Goal: Task Accomplishment & Management: Use online tool/utility

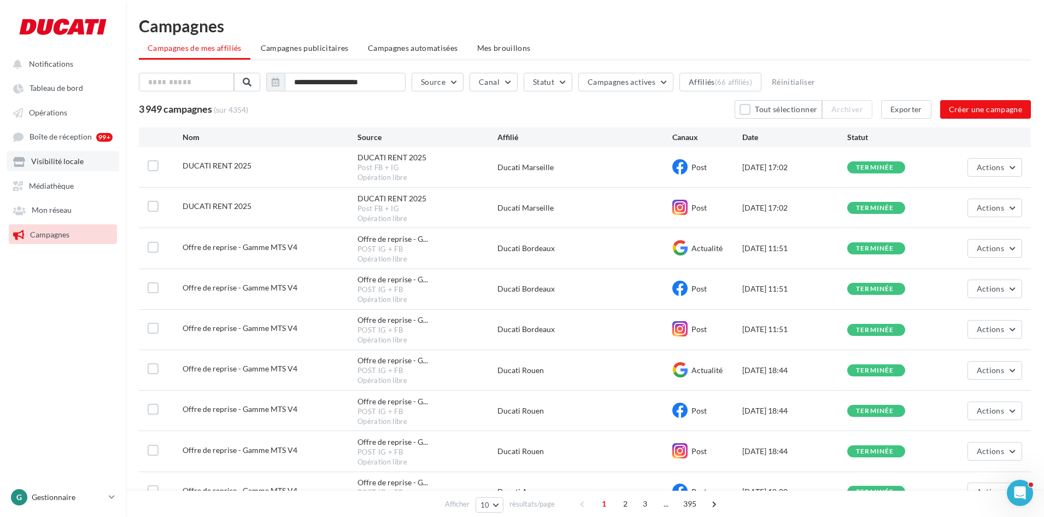
click at [72, 169] on link "Visibilité locale" at bounding box center [63, 161] width 113 height 20
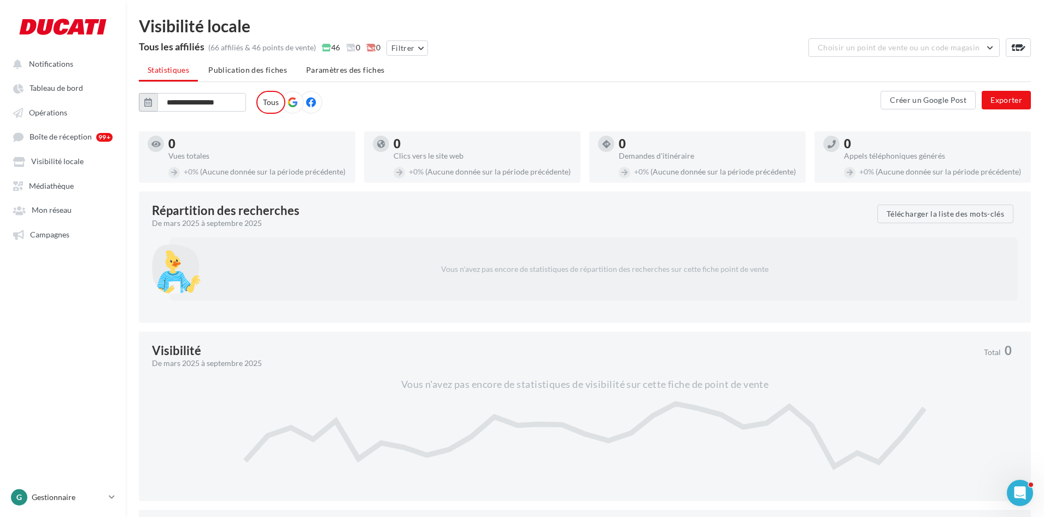
click at [156, 105] on button "button" at bounding box center [148, 102] width 19 height 19
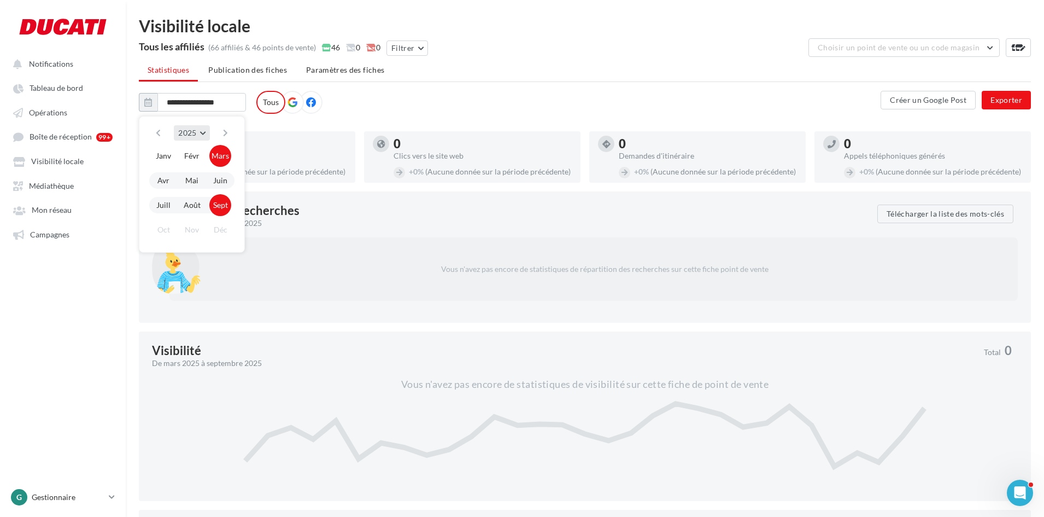
click at [177, 131] on button "2025" at bounding box center [192, 132] width 36 height 15
click at [175, 153] on button "2024" at bounding box center [171, 159] width 77 height 20
click at [169, 154] on button "Janv" at bounding box center [164, 156] width 22 height 22
click at [226, 130] on button "button" at bounding box center [225, 132] width 9 height 15
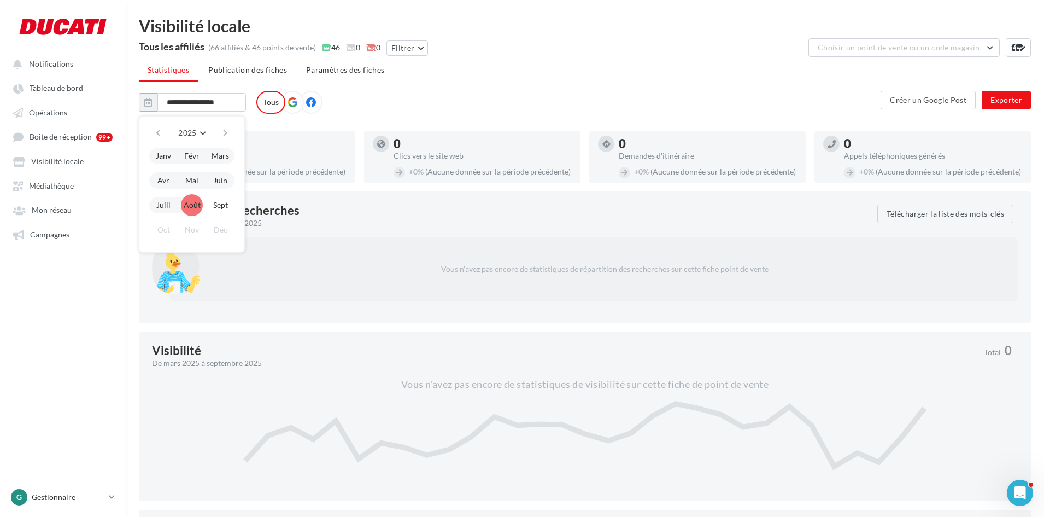
click at [196, 203] on button "Août" at bounding box center [192, 205] width 22 height 22
type input "**********"
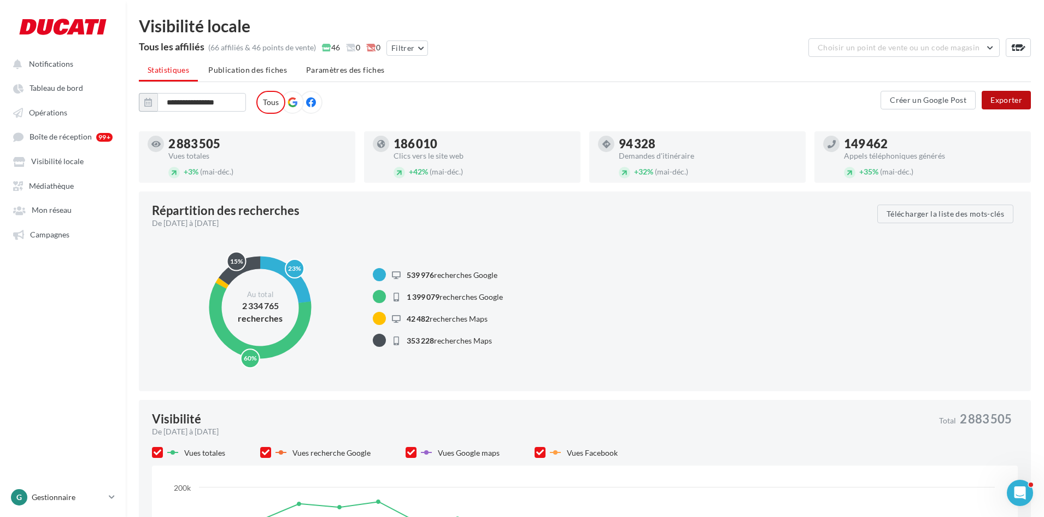
click at [1008, 100] on button "Exporter" at bounding box center [1006, 100] width 49 height 19
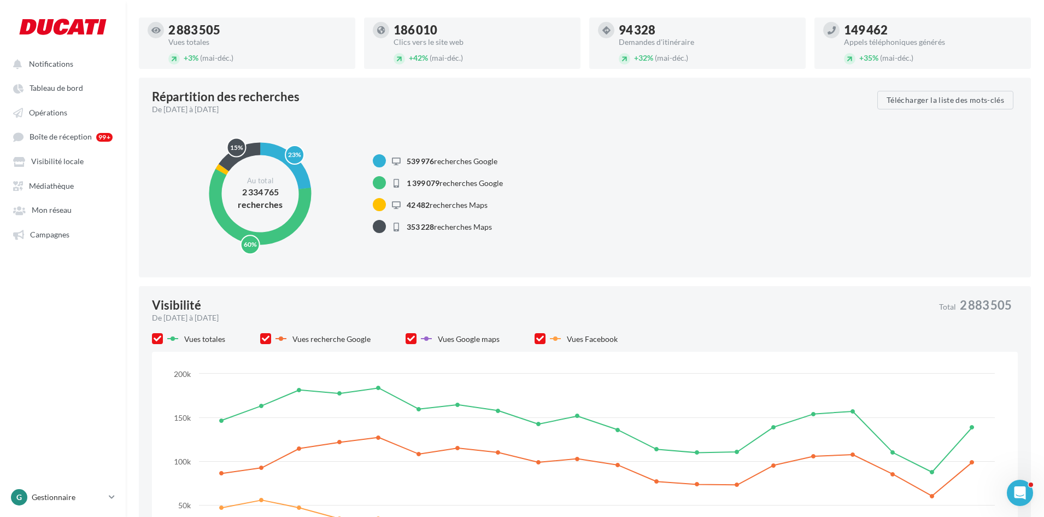
scroll to position [0, 0]
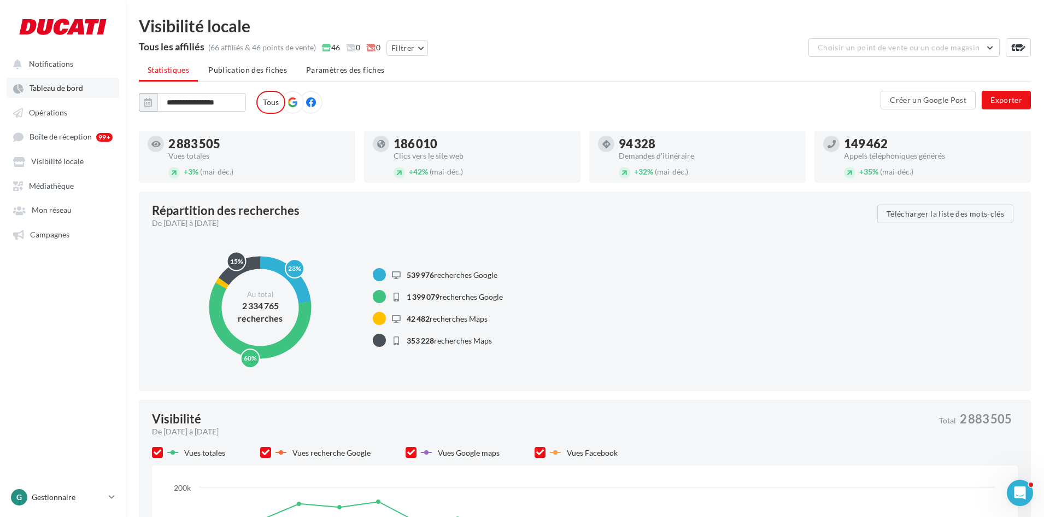
click at [60, 89] on span "Tableau de bord" at bounding box center [57, 88] width 54 height 9
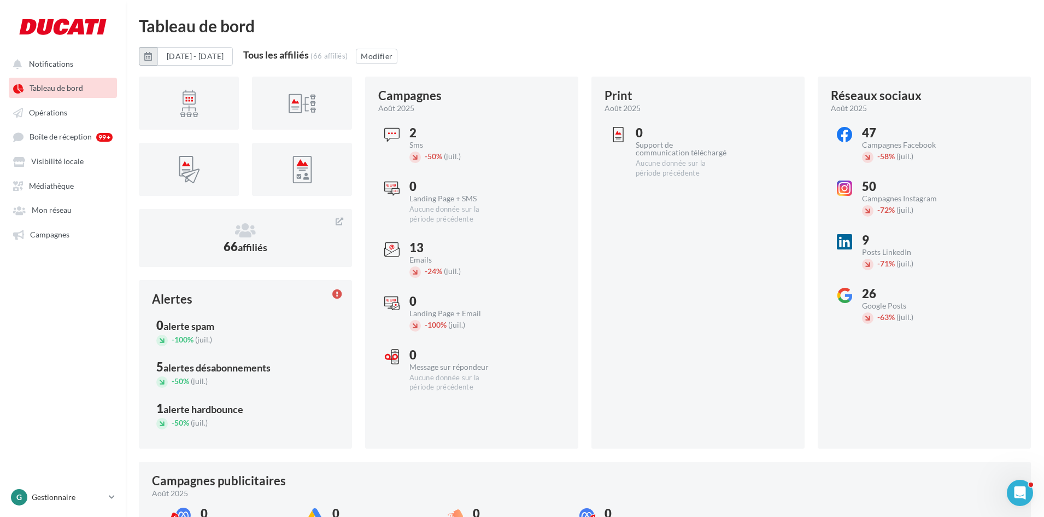
click at [148, 61] on button "button" at bounding box center [148, 56] width 19 height 19
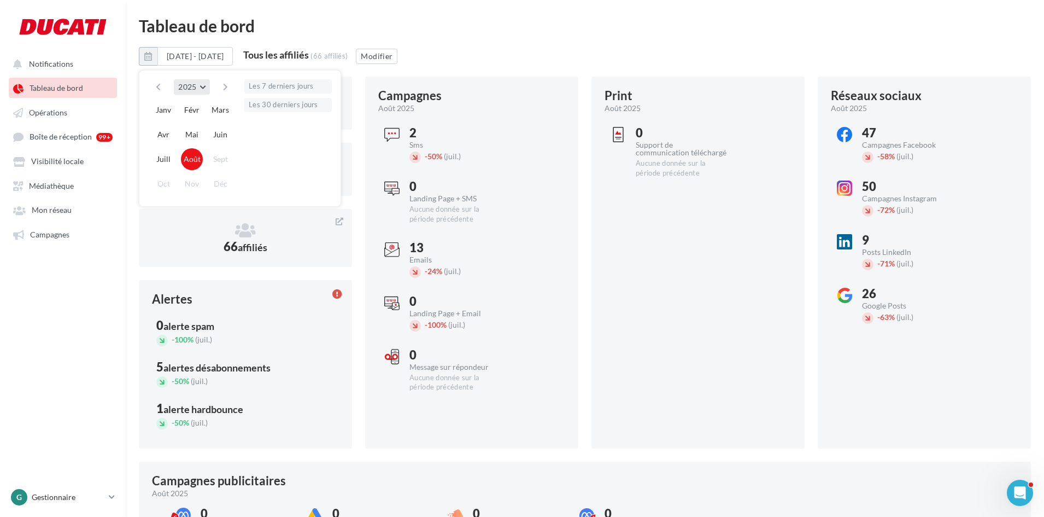
click at [184, 84] on span "2025" at bounding box center [187, 86] width 18 height 9
click at [178, 112] on button "2024" at bounding box center [171, 113] width 77 height 20
click at [166, 111] on button "Janv" at bounding box center [164, 110] width 22 height 22
click at [227, 84] on button "button" at bounding box center [225, 86] width 9 height 15
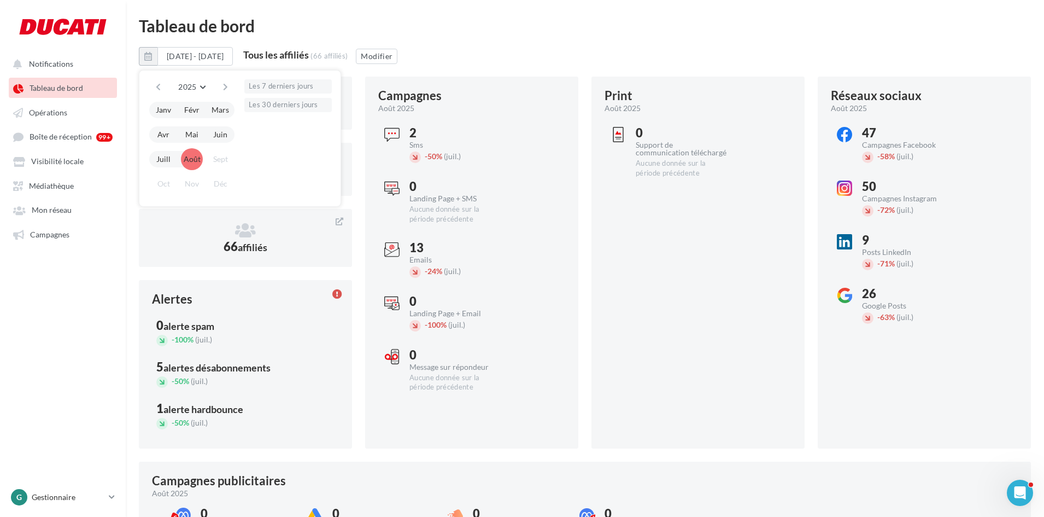
click at [190, 159] on button "Août" at bounding box center [192, 159] width 22 height 22
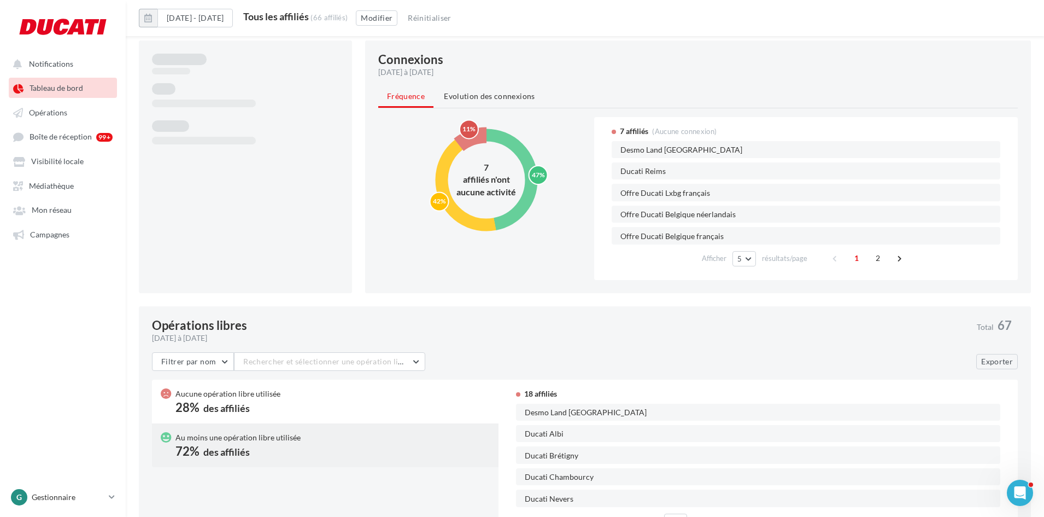
scroll to position [659, 0]
click at [529, 163] on circle at bounding box center [487, 179] width 90 height 90
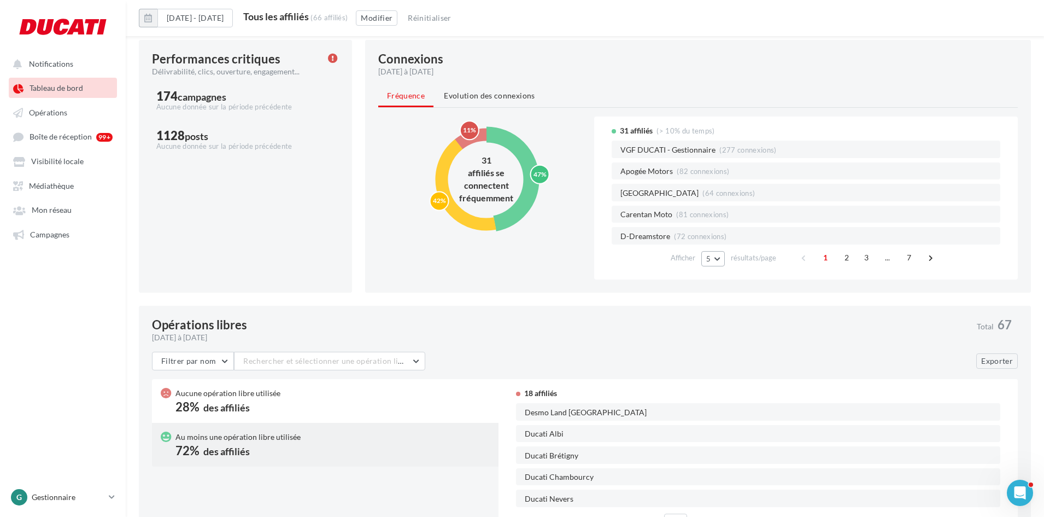
click at [713, 261] on button "5" at bounding box center [712, 258] width 23 height 15
click at [717, 312] on button "25" at bounding box center [739, 317] width 77 height 19
click at [753, 254] on button "25" at bounding box center [744, 258] width 28 height 15
click at [749, 330] on button "50" at bounding box center [768, 336] width 77 height 19
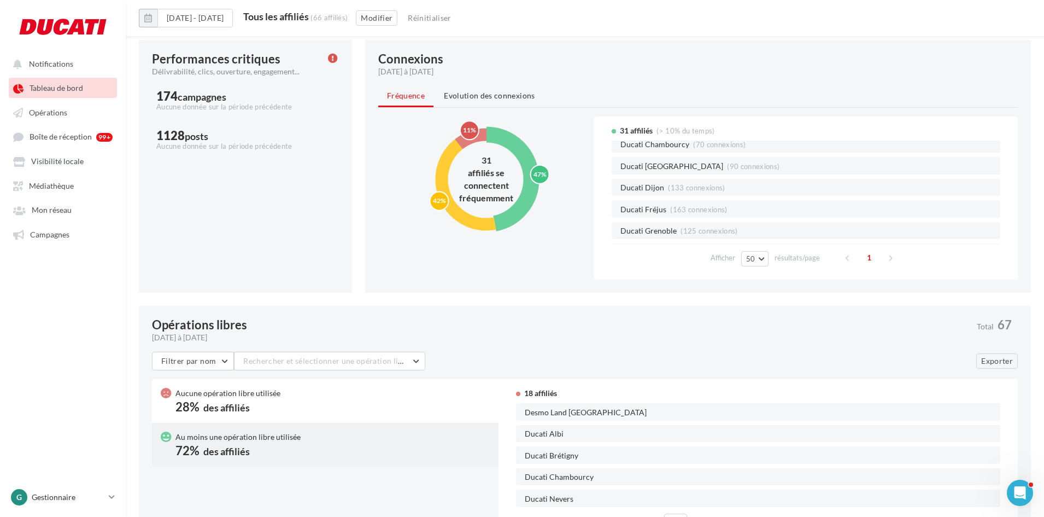
scroll to position [232, 0]
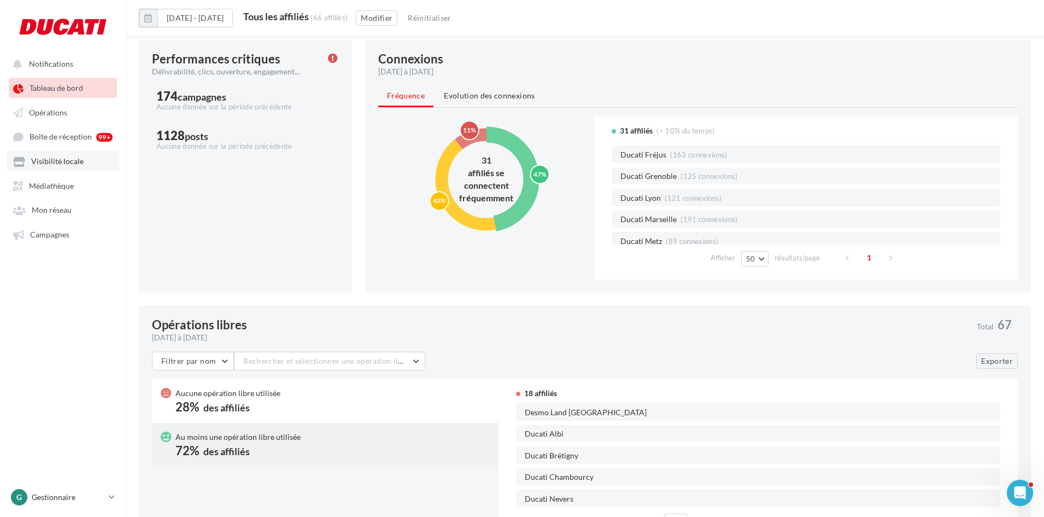
click at [52, 155] on link "Visibilité locale" at bounding box center [63, 161] width 113 height 20
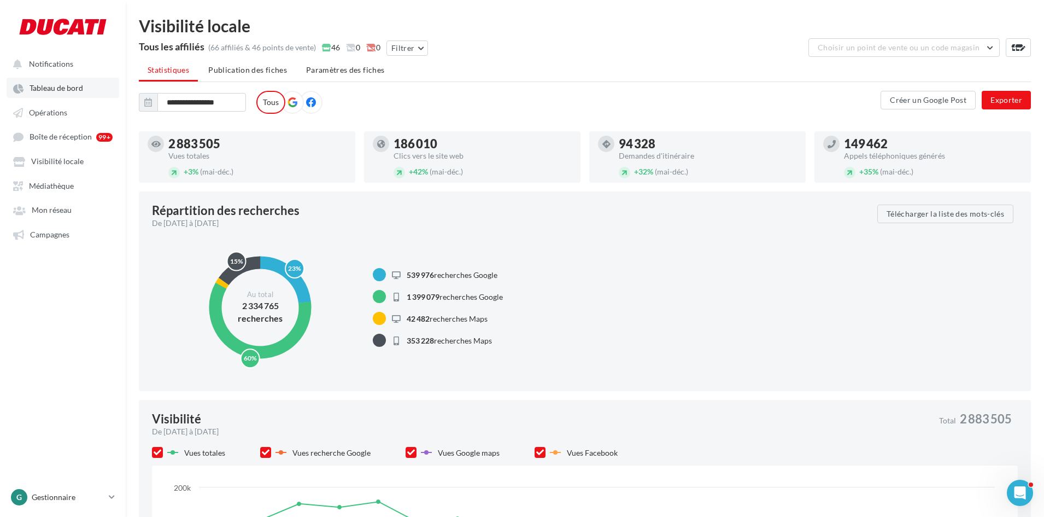
click at [59, 90] on span "Tableau de bord" at bounding box center [57, 88] width 54 height 9
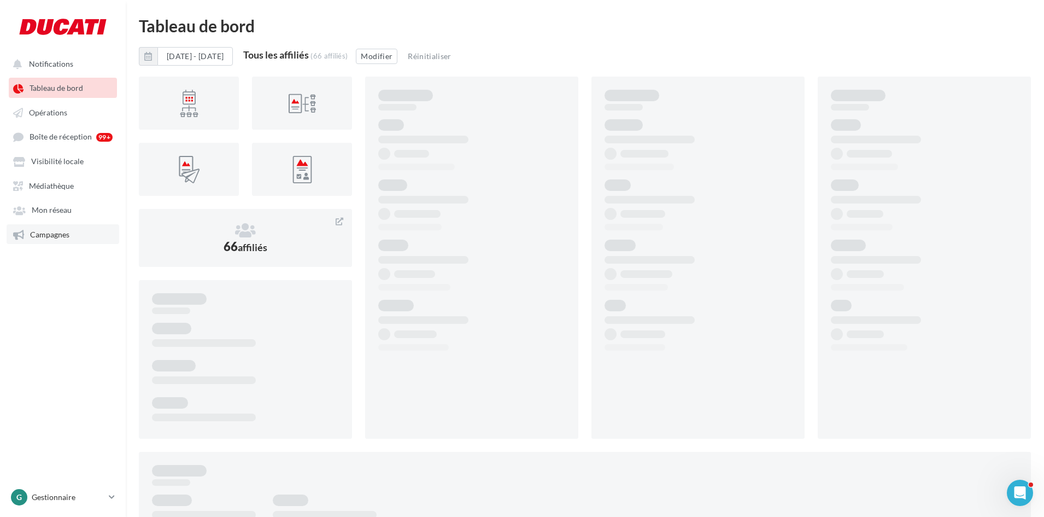
click at [55, 233] on span "Campagnes" at bounding box center [49, 234] width 39 height 9
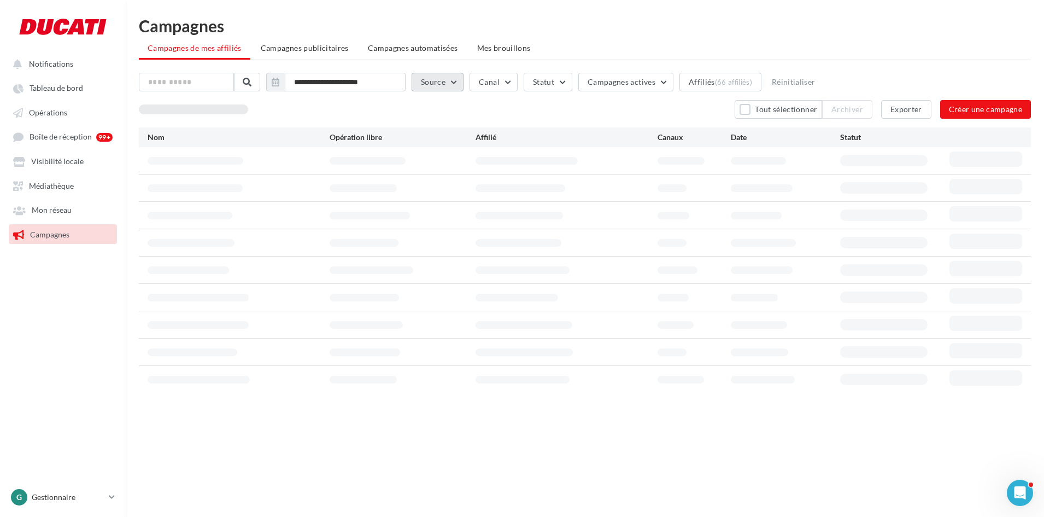
click at [451, 78] on button "Source" at bounding box center [438, 82] width 52 height 19
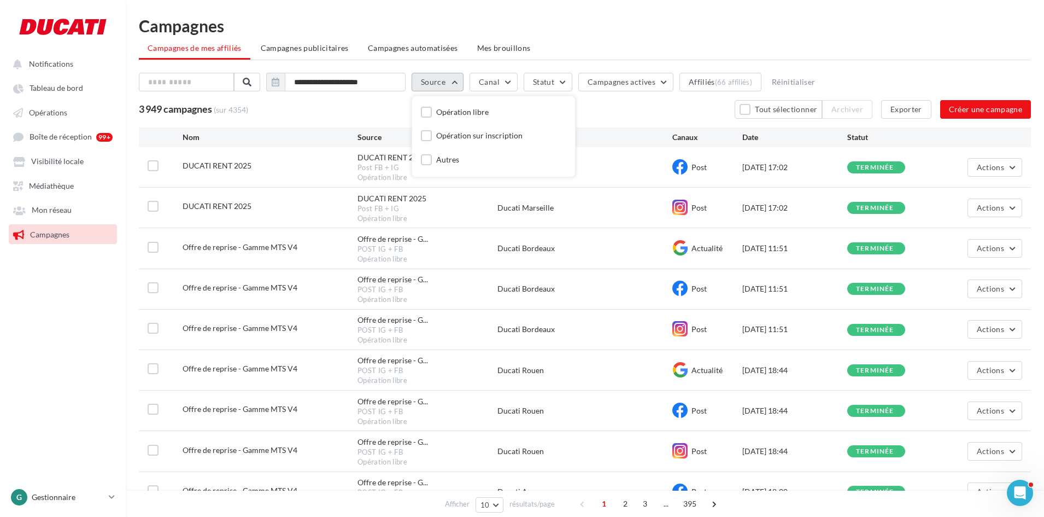
click at [451, 78] on button "Source" at bounding box center [438, 82] width 52 height 19
click at [541, 81] on button "Statut" at bounding box center [548, 82] width 49 height 19
click at [544, 136] on label at bounding box center [538, 135] width 11 height 11
click at [430, 105] on div "3 841 campagnes (sur 4354) Tout sélectionner Archiver Exporter Créer une campag…" at bounding box center [585, 109] width 892 height 19
click at [279, 84] on icon "button" at bounding box center [276, 82] width 8 height 9
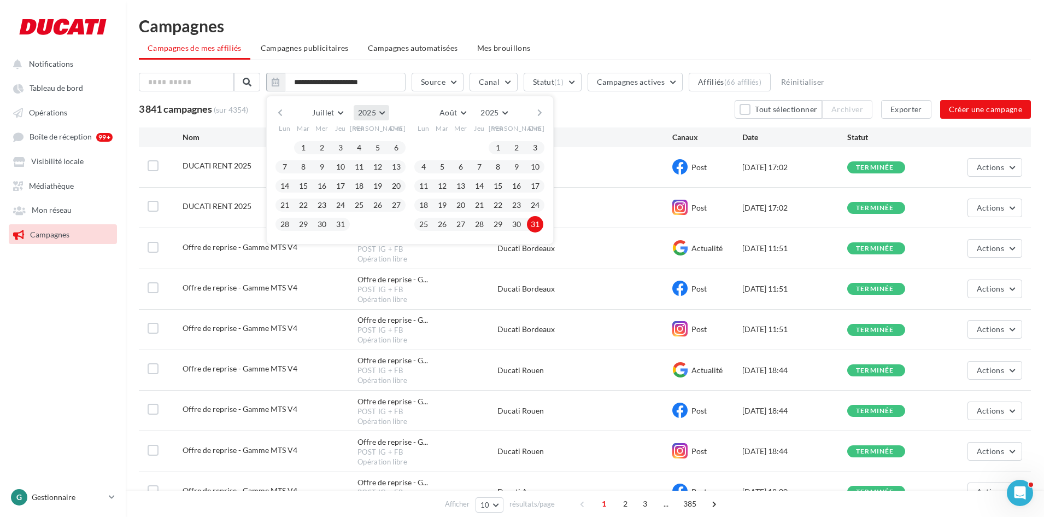
click at [370, 109] on span "2025" at bounding box center [367, 112] width 18 height 9
click at [353, 140] on button "2024" at bounding box center [351, 139] width 77 height 20
click at [334, 111] on span "Juillet" at bounding box center [323, 112] width 22 height 9
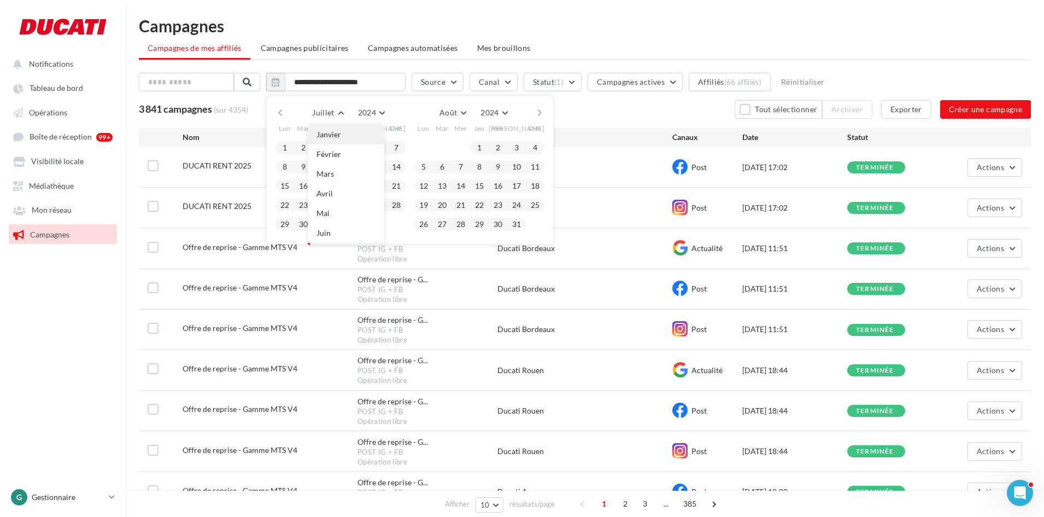
click at [341, 137] on span "Janvier" at bounding box center [328, 134] width 25 height 9
click at [288, 146] on button "1" at bounding box center [285, 147] width 16 height 16
click at [502, 112] on span "2024" at bounding box center [493, 112] width 18 height 9
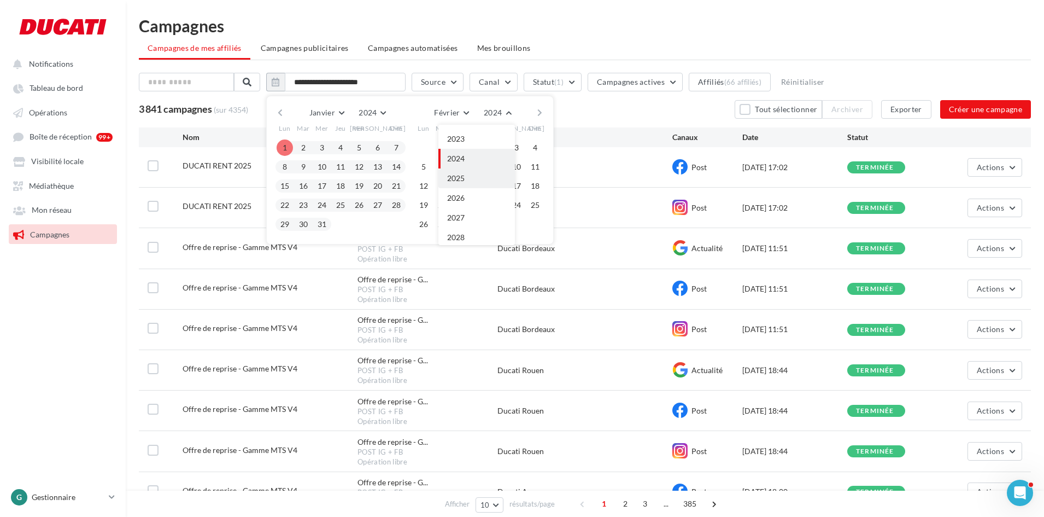
click at [474, 179] on button "2025" at bounding box center [476, 178] width 77 height 20
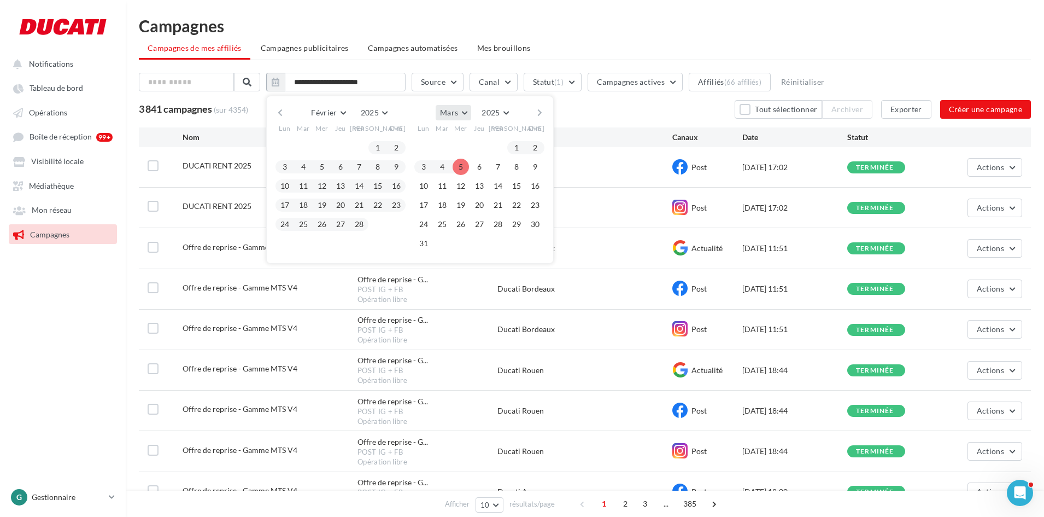
click at [466, 117] on button "Mars" at bounding box center [454, 112] width 36 height 15
click at [461, 157] on span "Août" at bounding box center [452, 155] width 17 height 9
click at [539, 224] on button "31" at bounding box center [535, 224] width 16 height 16
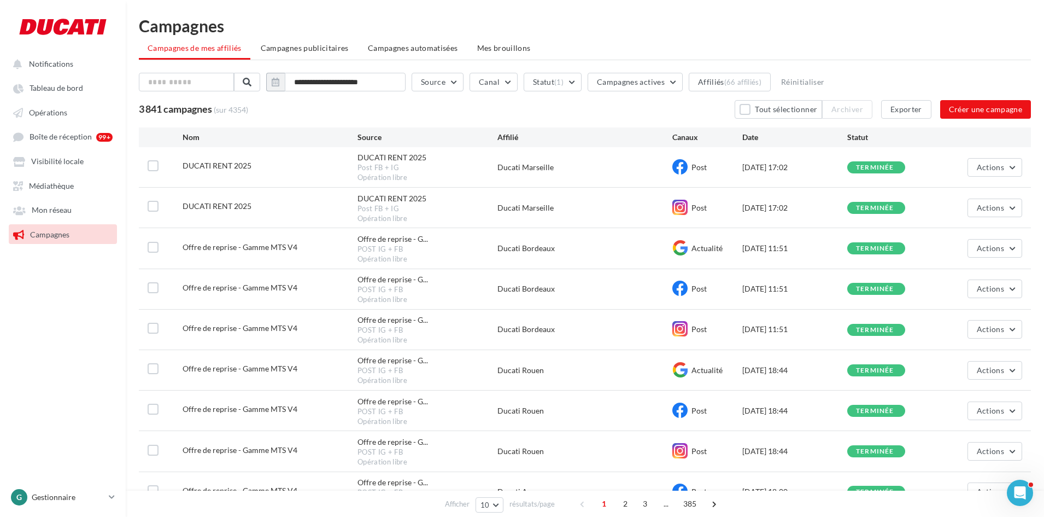
click at [577, 109] on div "3 841 campagnes (sur 4354) Tout sélectionner Archiver Exporter Créer une campag…" at bounding box center [585, 109] width 892 height 19
click at [898, 115] on button "Exporter" at bounding box center [906, 109] width 50 height 19
click at [656, 31] on h1 "Campagnes" at bounding box center [585, 25] width 892 height 16
